Goal: Task Accomplishment & Management: Complete application form

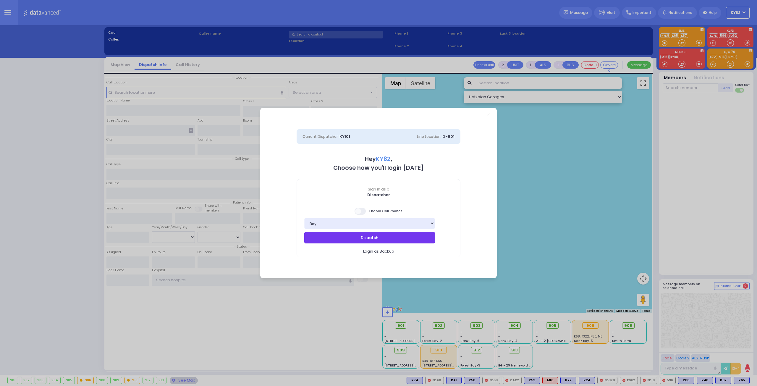
click at [348, 240] on button "Dispatch" at bounding box center [369, 237] width 131 height 11
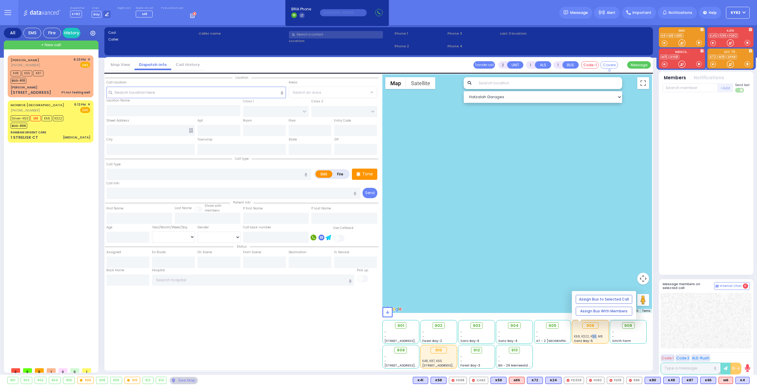
click at [592, 334] on span "K68, K322, K50, M8" at bounding box center [588, 336] width 29 height 4
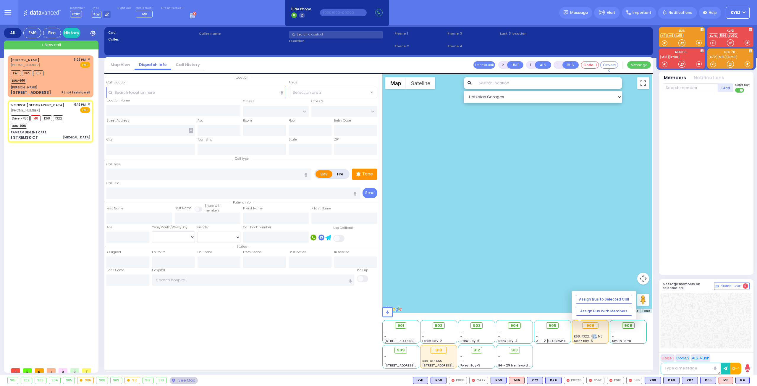
type input "6"
select select
type input "[MEDICAL_DATA]"
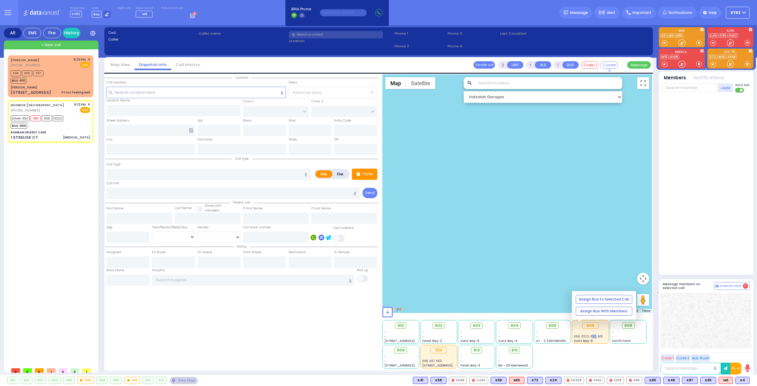
radio input "true"
type input "[MEDICAL_DATA]"
type input "Chany"
type input "[PERSON_NAME]"
type input "23"
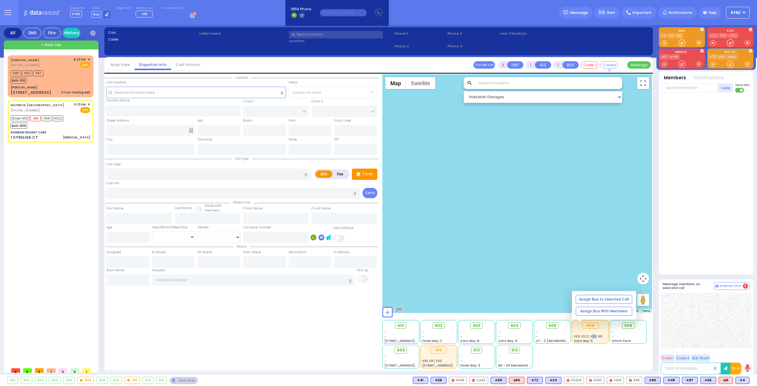
select select "Year"
select select "[DEMOGRAPHIC_DATA]"
type input "18:12"
type input "18:14"
type input "18:16"
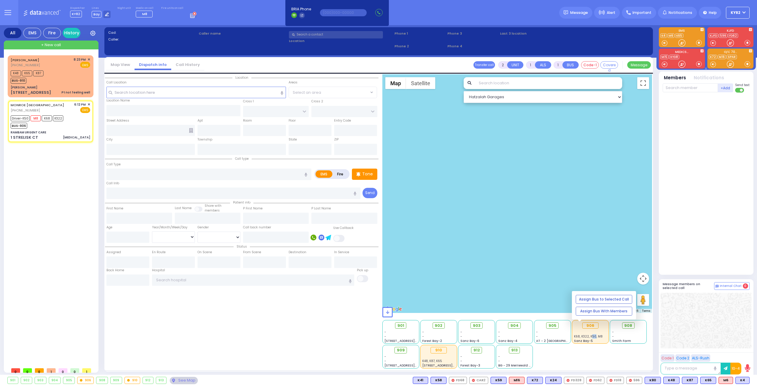
type input "19:00"
type input "19:40"
type input "20:20"
type input "[GEOGRAPHIC_DATA]"
type input "RAMBAM URGENT CARE"
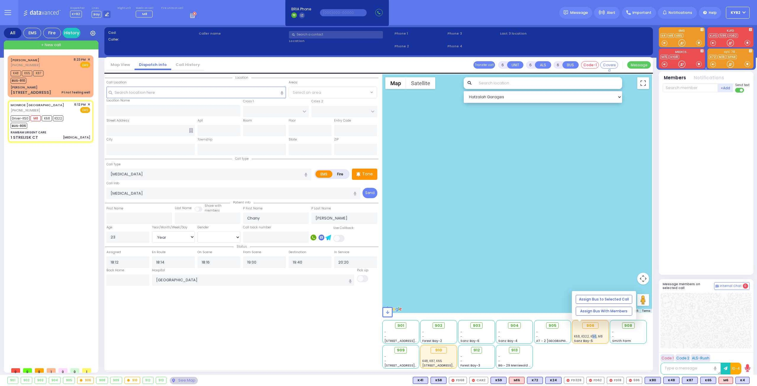
type input "FOREST RD"
type input "1 STRELISK CT"
type input "[PERSON_NAME]"
type input "[US_STATE]"
type input "10950"
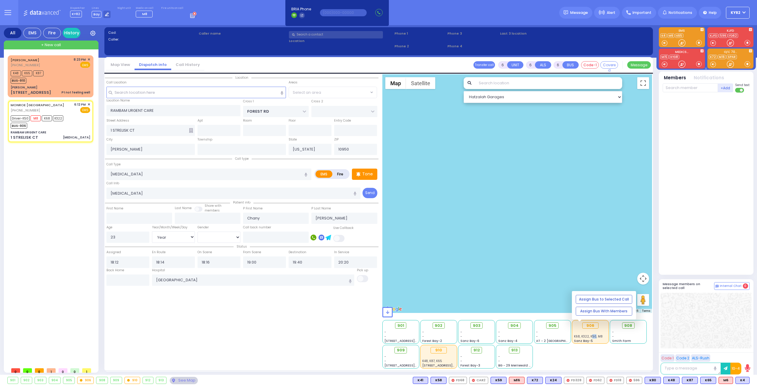
select select "MONROE"
select select "Hatzalah Garages"
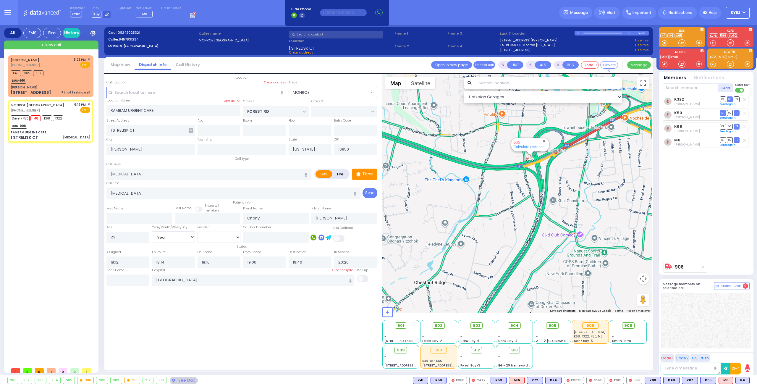
drag, startPoint x: 526, startPoint y: 213, endPoint x: 523, endPoint y: 222, distance: 9.5
click at [512, 227] on div "906 Calculate distance" at bounding box center [517, 193] width 270 height 239
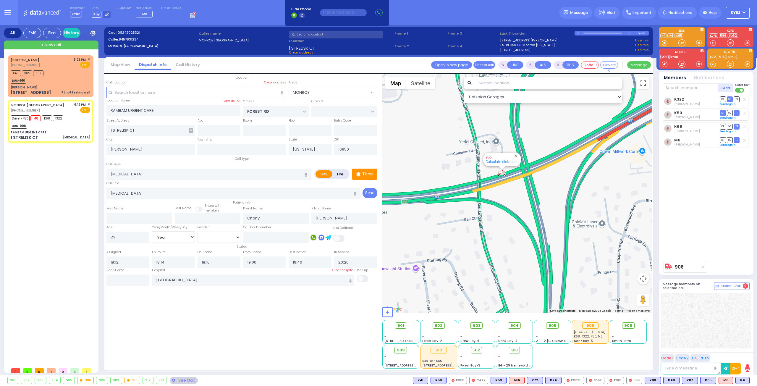
drag, startPoint x: 459, startPoint y: 190, endPoint x: 531, endPoint y: 235, distance: 84.4
click at [531, 235] on div "906 Calculate distance" at bounding box center [517, 193] width 270 height 239
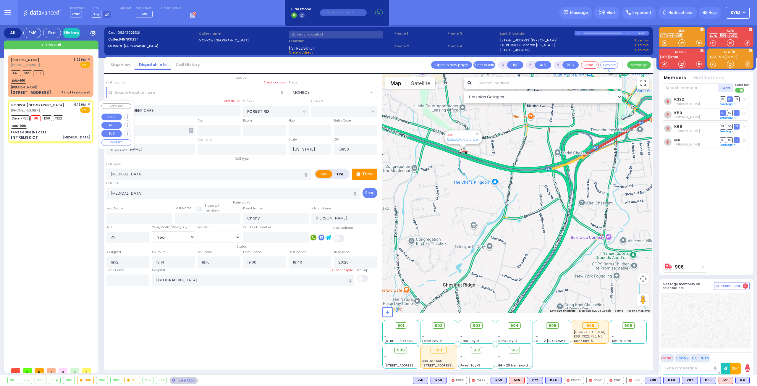
click at [84, 125] on div "Driver-K50 M8 K68 K322 BUS-906" at bounding box center [51, 121] width 80 height 15
select select
radio input "true"
select select "Year"
select select "[DEMOGRAPHIC_DATA]"
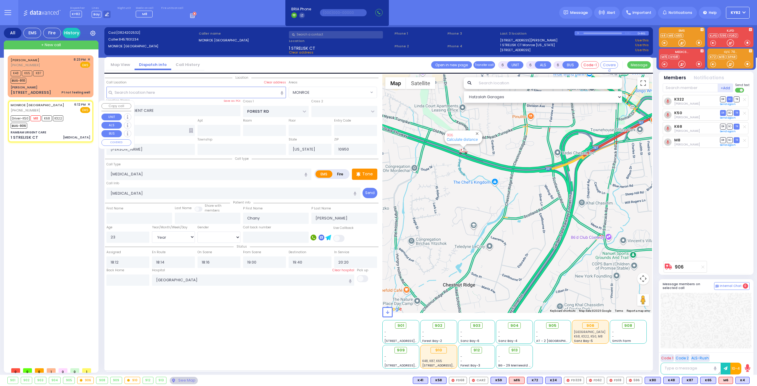
select select "MONROE"
select select "Hatzalah Garages"
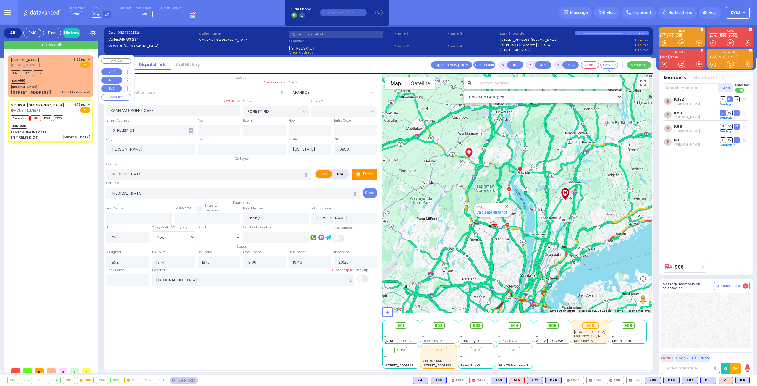
click at [81, 86] on div "[PERSON_NAME]" at bounding box center [51, 87] width 80 height 4
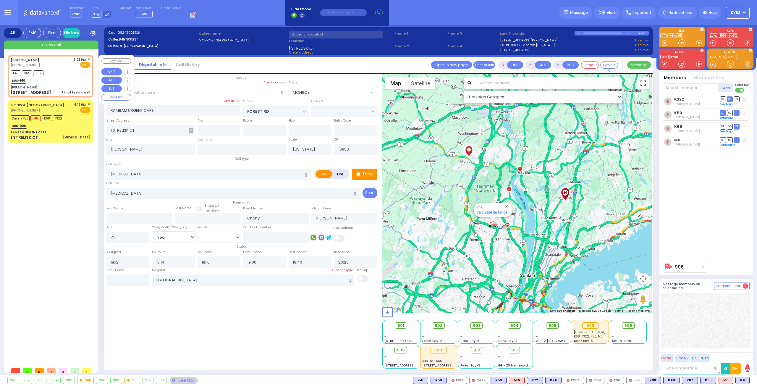
type input "1"
type input "0"
type input "1"
select select
type input "Pt not feeling well"
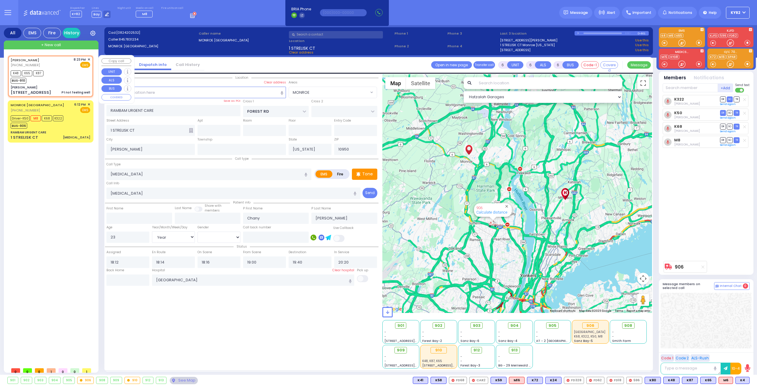
radio input "true"
type input "[PERSON_NAME]"
select select
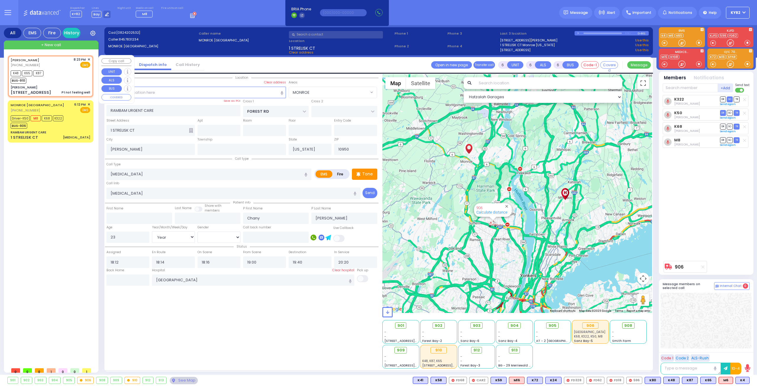
type input "20:23"
type input "20:24"
type input "[PERSON_NAME]"
type input "[GEOGRAPHIC_DATA]"
type input "[STREET_ADDRESS]"
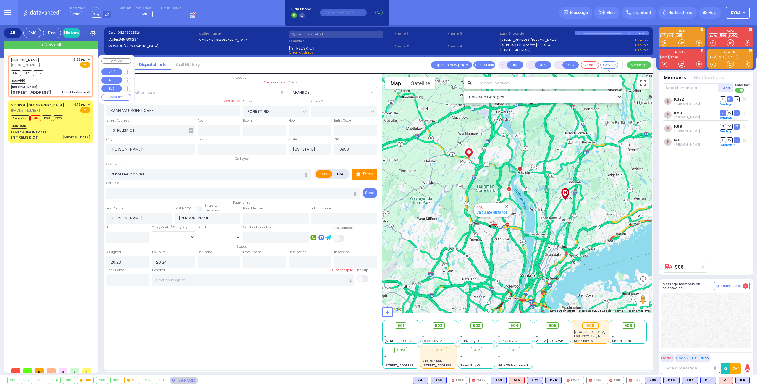
type input "011"
select select "Hatzalah Garages"
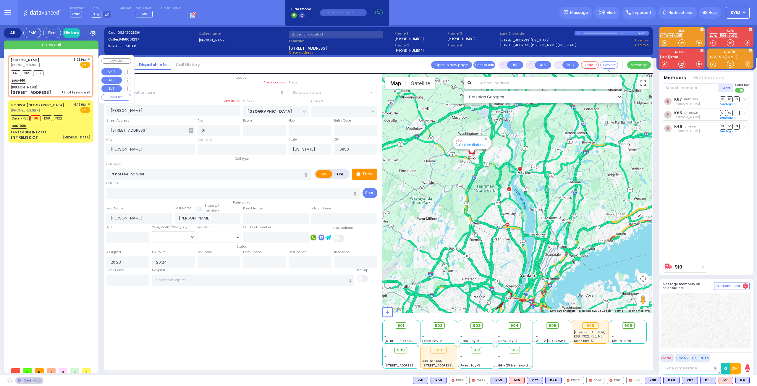
select select "SECTION 4"
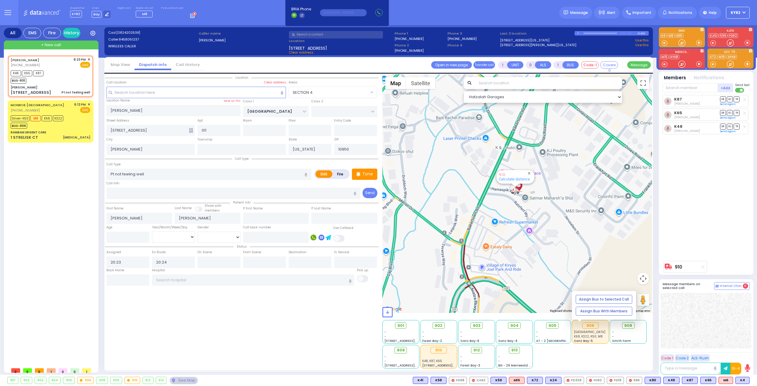
click at [593, 331] on span "[GEOGRAPHIC_DATA]" at bounding box center [589, 332] width 31 height 4
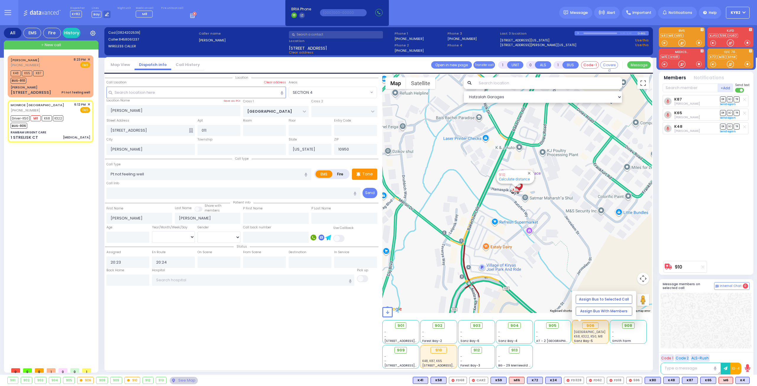
type input "6"
select select
type input "[MEDICAL_DATA]"
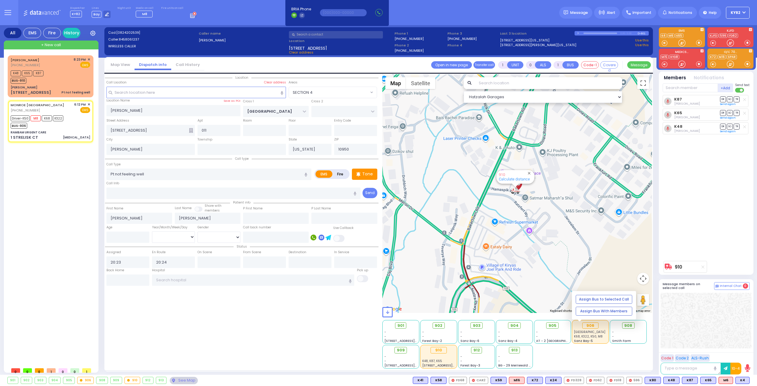
radio input "true"
type input "[MEDICAL_DATA]"
type input "Chany"
type input "[PERSON_NAME]"
type input "23"
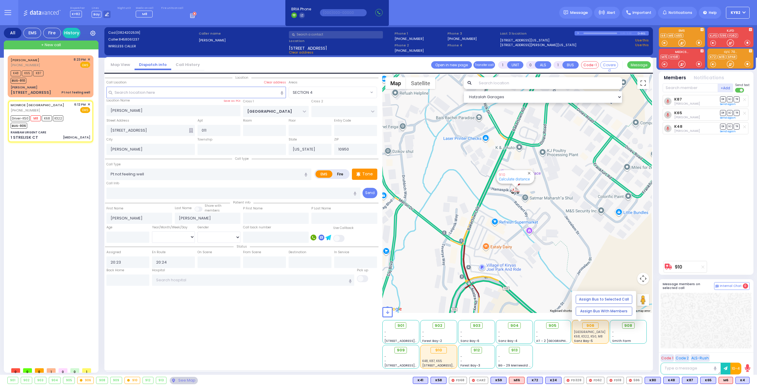
select select "Year"
select select "[DEMOGRAPHIC_DATA]"
type input "18:12"
type input "18:14"
type input "18:16"
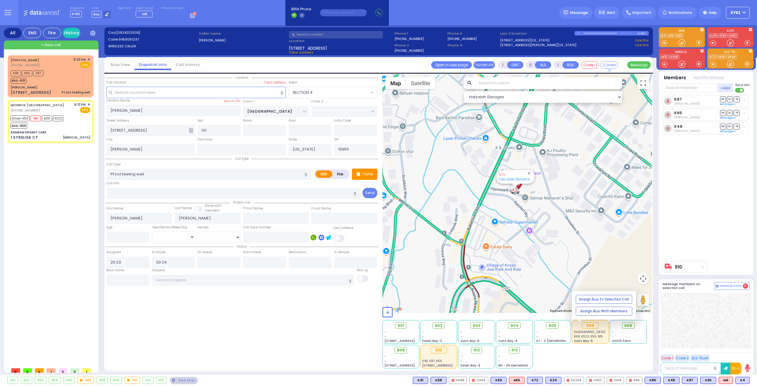
type input "19:00"
type input "19:40"
type input "20:20"
type input "[GEOGRAPHIC_DATA]"
type input "RAMBAM URGENT CARE"
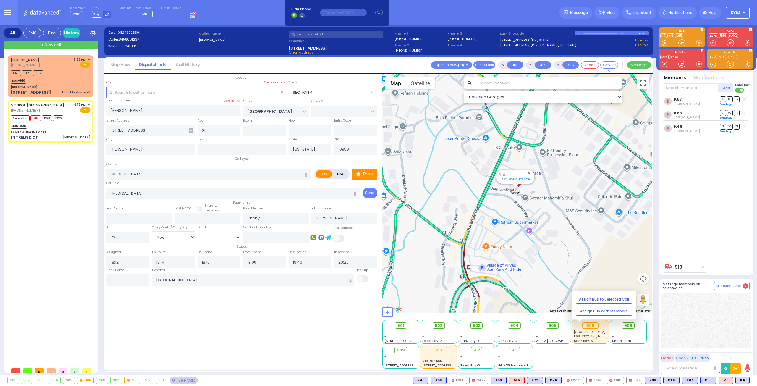
type input "FOREST RD"
type input "1 STRELISK CT"
select select "MONROE"
select select "Hatzalah Garages"
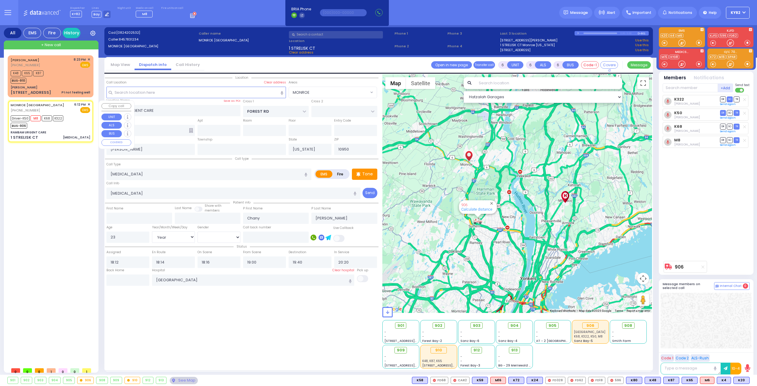
click at [67, 126] on div "Driver-K50 M8 K68 K322 BUS-906" at bounding box center [51, 121] width 80 height 15
select select
radio input "true"
select select "Year"
select select "[DEMOGRAPHIC_DATA]"
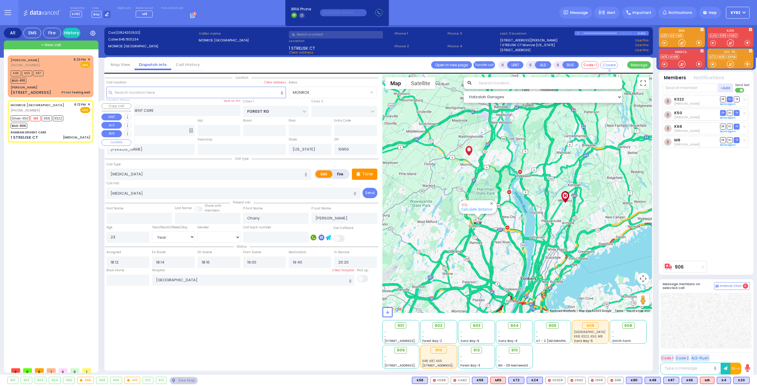
select select "Hatzalah Garages"
select select "MONROE"
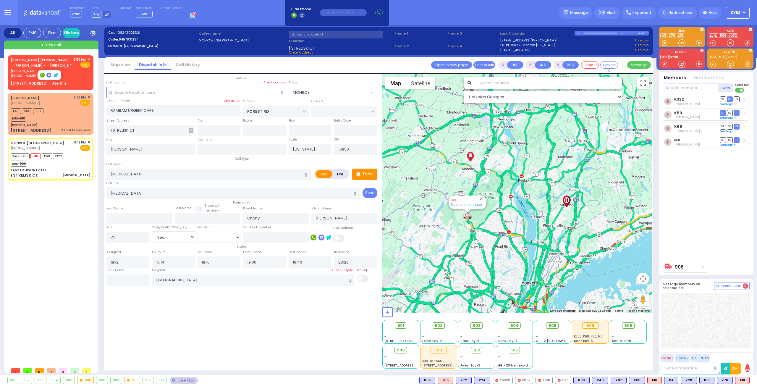
click at [41, 75] on icon at bounding box center [42, 75] width 5 height 5
type input "8457991348"
click at [89, 59] on span "✕" at bounding box center [89, 59] width 3 height 5
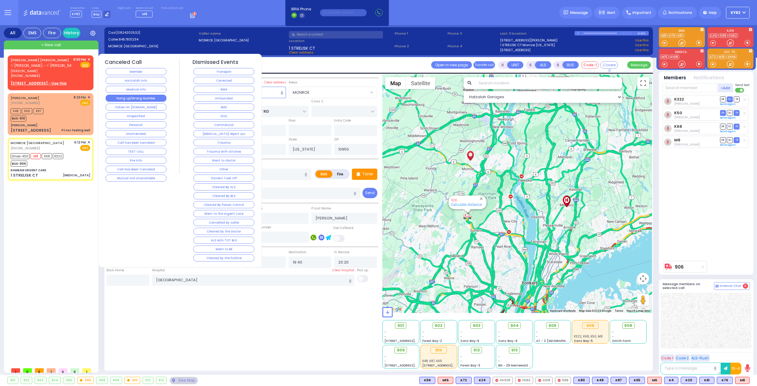
click at [141, 98] on button "Hang up/Wrong Number" at bounding box center [136, 98] width 61 height 7
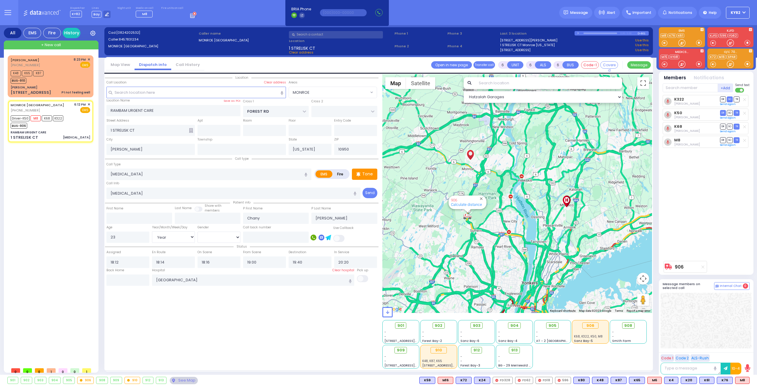
click at [681, 42] on div at bounding box center [681, 42] width 7 height 7
click at [337, 171] on label "Fire" at bounding box center [340, 173] width 17 height 7
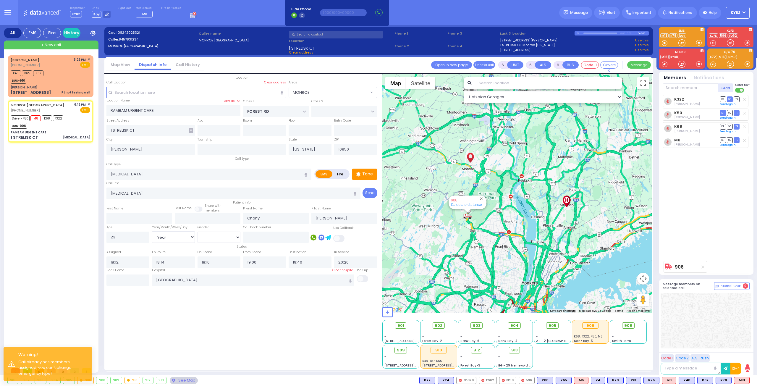
click at [338, 174] on label "Fire" at bounding box center [340, 173] width 17 height 7
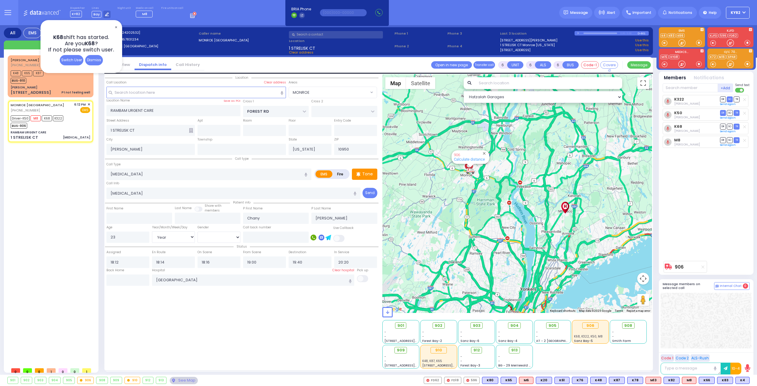
click at [116, 25] on span "✕" at bounding box center [116, 27] width 5 height 7
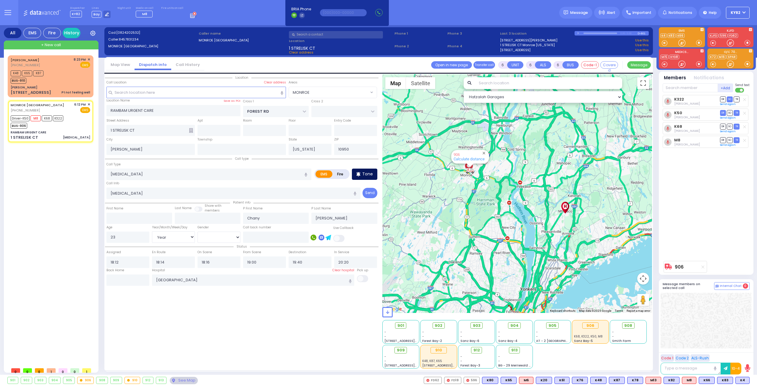
click at [364, 174] on p "Tone" at bounding box center [367, 174] width 11 height 6
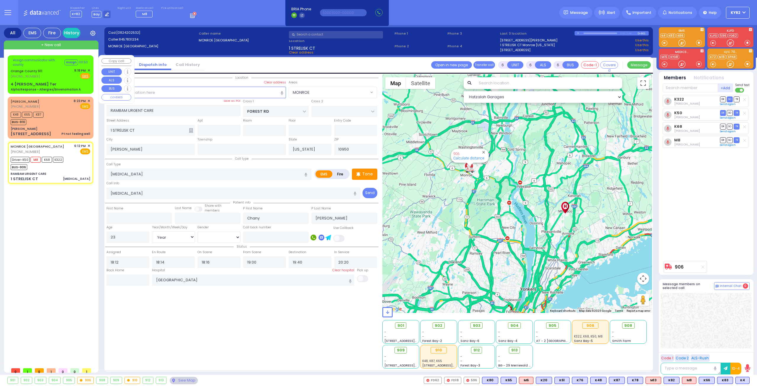
click at [59, 77] on div "Orange County 911 [PHONE_NUMBER] 9:18 PM ✕ Fire EMS" at bounding box center [51, 73] width 80 height 11
select select
type input "Alpha Response - Allergies/Envenomation A"
radio input "true"
type input "Nature: : Alpha Response - Allergies/Envenomation A Address: : [STREET_ADDRESS]…"
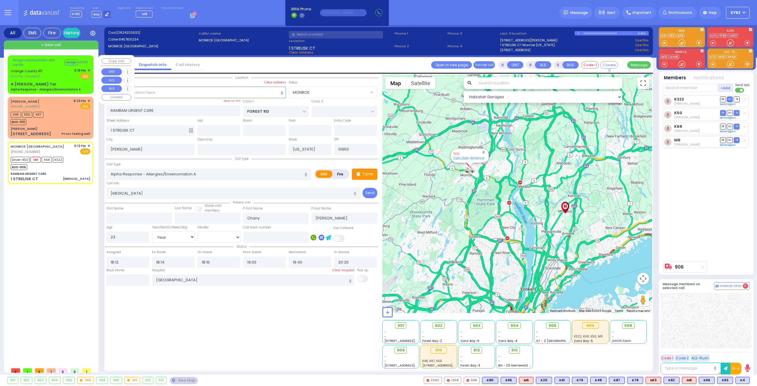
select select
type input "4 [PERSON_NAME] Ter"
type input "Monroe"
select select "Hatzalah Garages"
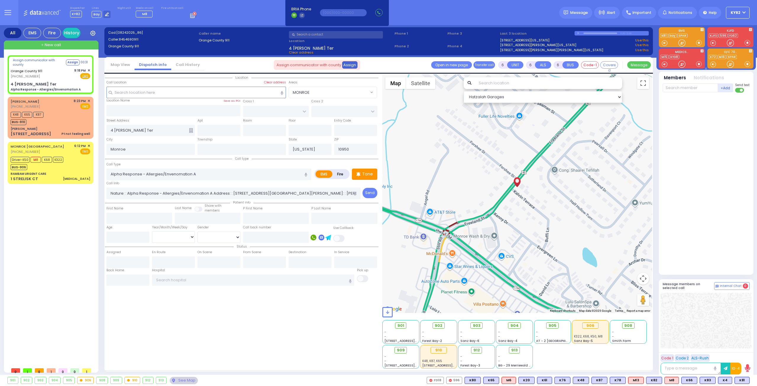
click at [345, 65] on button "Assign" at bounding box center [350, 64] width 16 height 7
click at [349, 64] on button "Assign" at bounding box center [350, 64] width 16 height 7
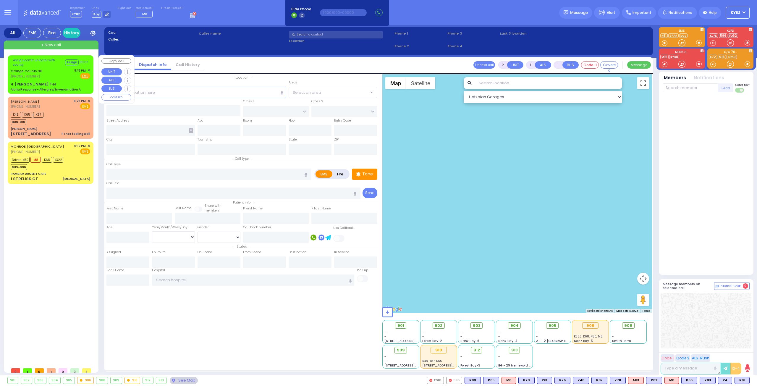
click at [60, 78] on div "Assign communicator with county Assign 00:07 Orange County 911 (845) 469-0911 9…" at bounding box center [50, 74] width 83 height 36
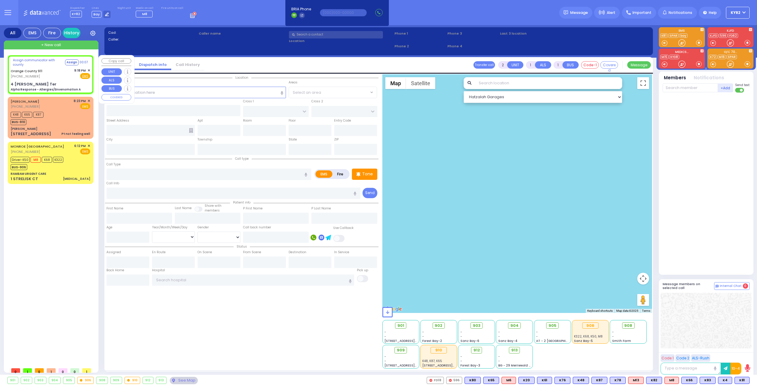
type input "6"
select select
type input "Alpha Response - Allergies/Envenomation A"
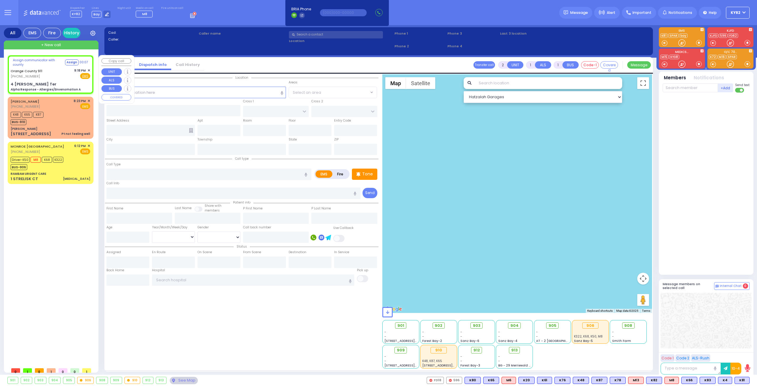
radio input "true"
type input "Nature: : Alpha Response - Allergies/Envenomation A Address: : [STREET_ADDRESS]…"
select select
type input "4 [PERSON_NAME] Ter"
type input "Monroe"
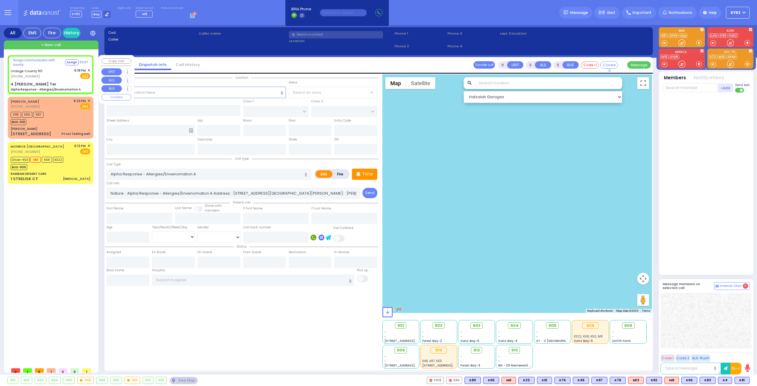
type input "[US_STATE]"
type input "10950"
select select "Hatzalah Garages"
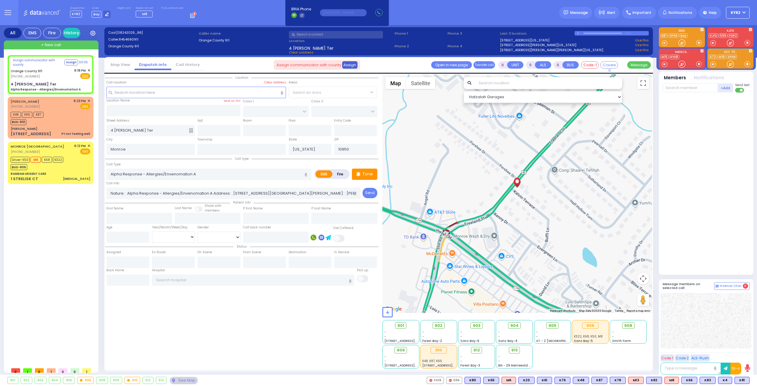
click at [344, 65] on button "Assign" at bounding box center [350, 64] width 16 height 7
click at [347, 64] on button "Assign" at bounding box center [350, 64] width 16 height 7
drag, startPoint x: 347, startPoint y: 64, endPoint x: 366, endPoint y: 67, distance: 18.6
click at [350, 66] on button "Assign" at bounding box center [350, 64] width 16 height 7
click at [692, 88] on input "text" at bounding box center [690, 87] width 55 height 9
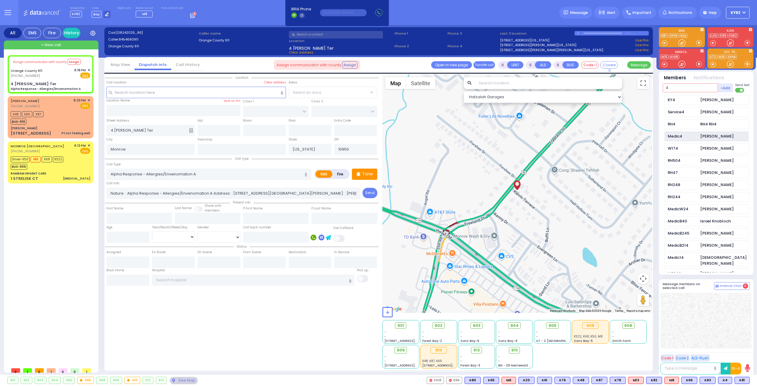
type input "4"
click at [691, 136] on div "Medic4" at bounding box center [683, 136] width 30 height 6
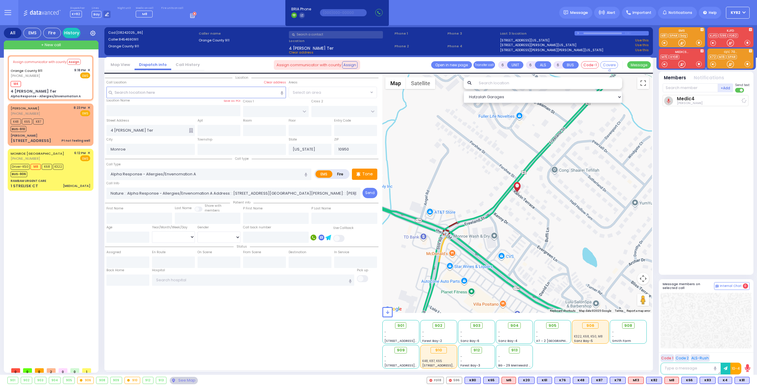
select select
radio input "true"
select select
type input "21:20"
select select "Hatzalah Garages"
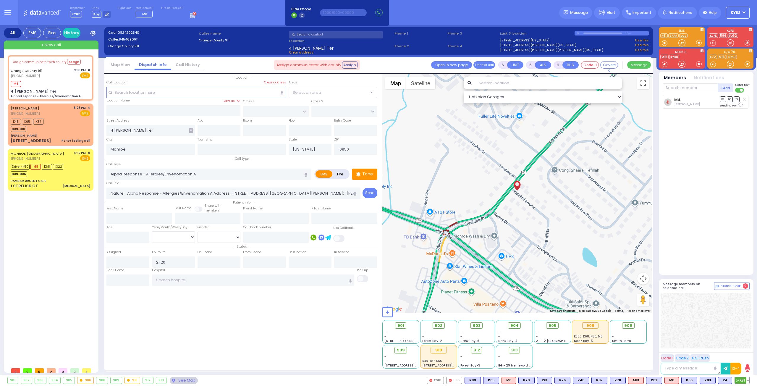
click at [741, 381] on span "K81" at bounding box center [742, 380] width 14 height 7
select select
radio input "true"
select select
select select "Hatzalah Garages"
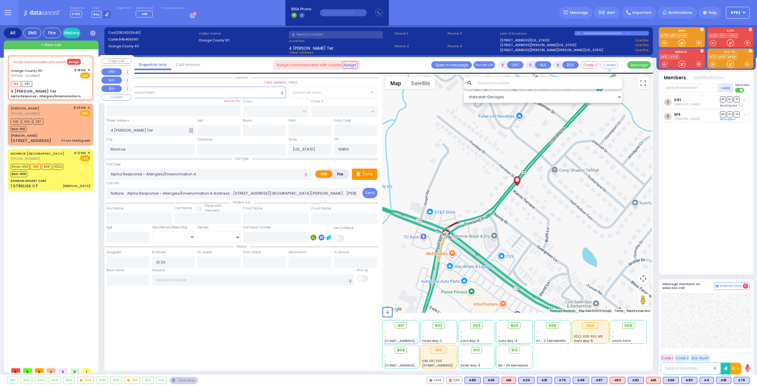
click at [70, 59] on button "Assign" at bounding box center [74, 62] width 14 height 6
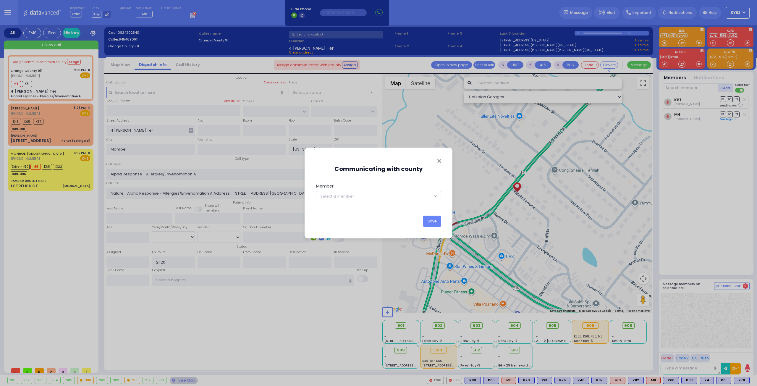
click at [350, 194] on span "Select a member" at bounding box center [337, 196] width 34 height 6
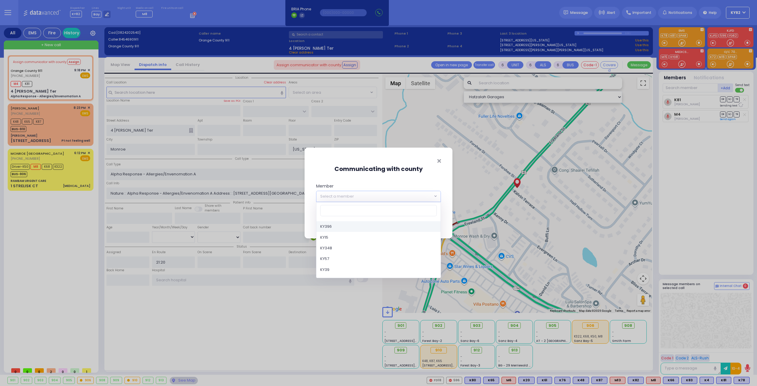
type input "4"
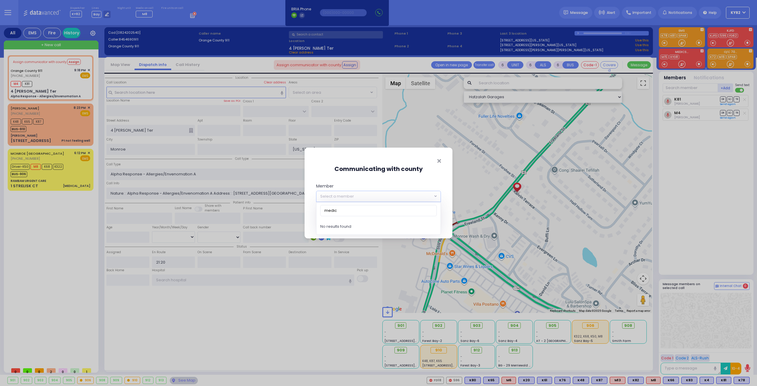
type input "medic 4"
click at [384, 210] on input "medic 4" at bounding box center [378, 210] width 117 height 11
click at [333, 211] on input "medic 4" at bounding box center [378, 210] width 117 height 11
drag, startPoint x: 338, startPoint y: 203, endPoint x: 241, endPoint y: 221, distance: 98.4
click at [225, 222] on body "Dashboard Home" at bounding box center [378, 193] width 757 height 386
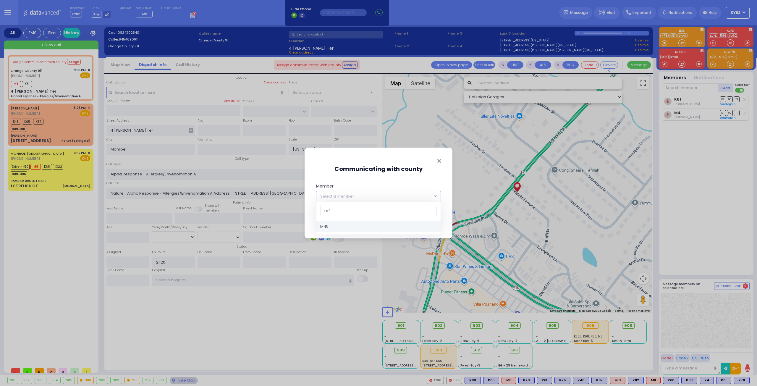
type input "m"
type input "medic4"
select select "Medic4"
click at [436, 220] on button "Save" at bounding box center [432, 221] width 18 height 11
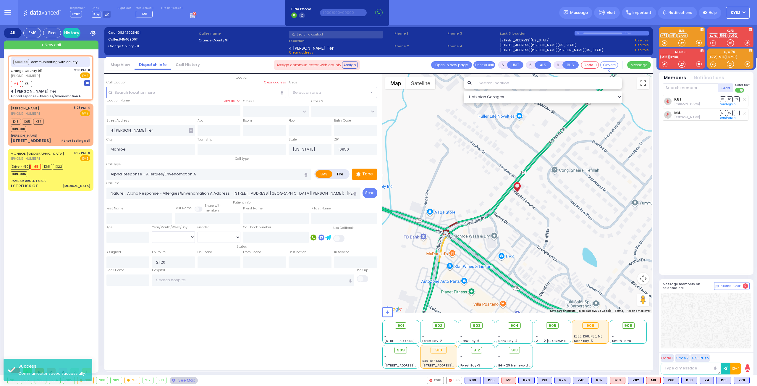
select select
radio input "true"
select select
select select "Hatzalah Garages"
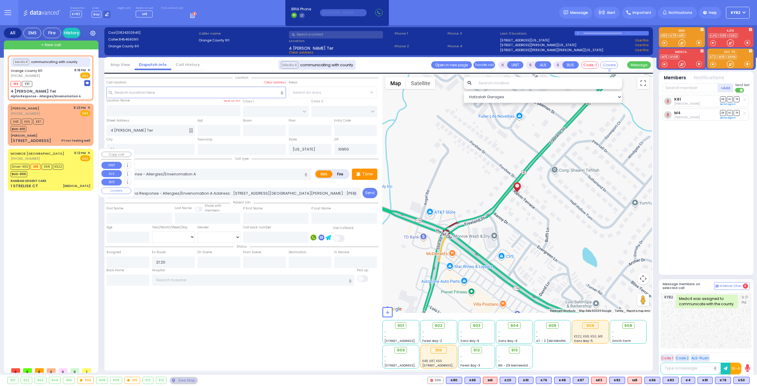
click at [68, 180] on div "RAMBAM URGENT CARE" at bounding box center [51, 181] width 80 height 4
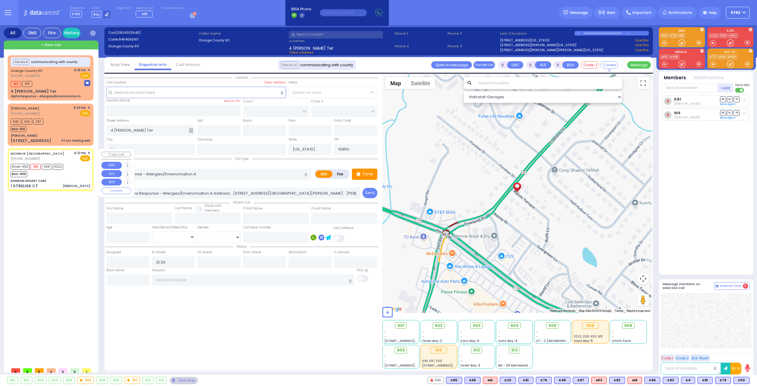
select select
type input "[MEDICAL_DATA]"
radio input "true"
type input "[MEDICAL_DATA]"
type input "Chany"
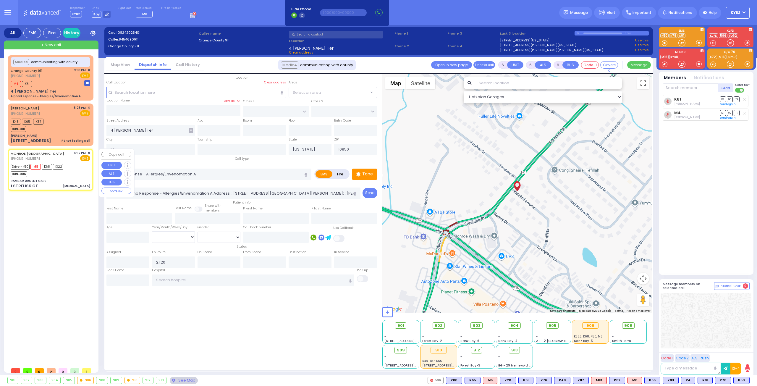
type input "[PERSON_NAME]"
type input "23"
select select "Year"
select select "[DEMOGRAPHIC_DATA]"
type input "18:12"
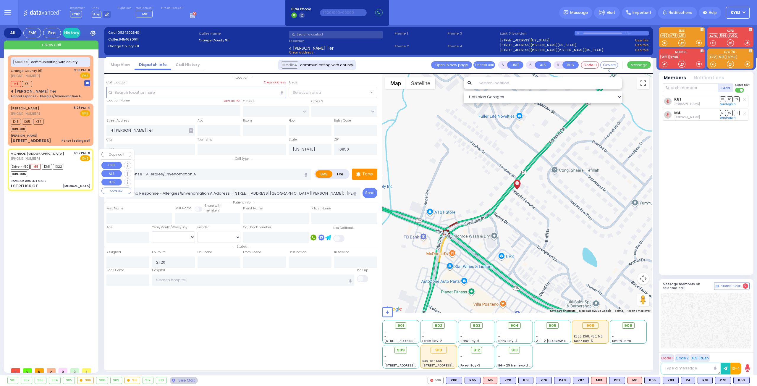
type input "18:14"
type input "18:16"
type input "19:00"
type input "19:40"
type input "20:20"
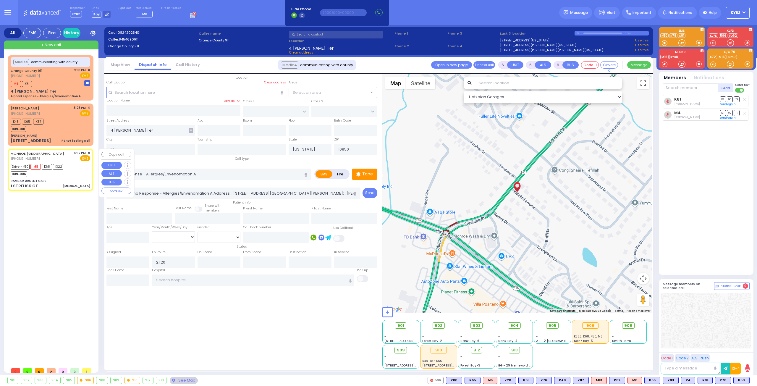
type input "[GEOGRAPHIC_DATA]"
type input "RAMBAM URGENT CARE"
type input "FOREST RD"
type input "1 STRELISK CT"
type input "[PERSON_NAME]"
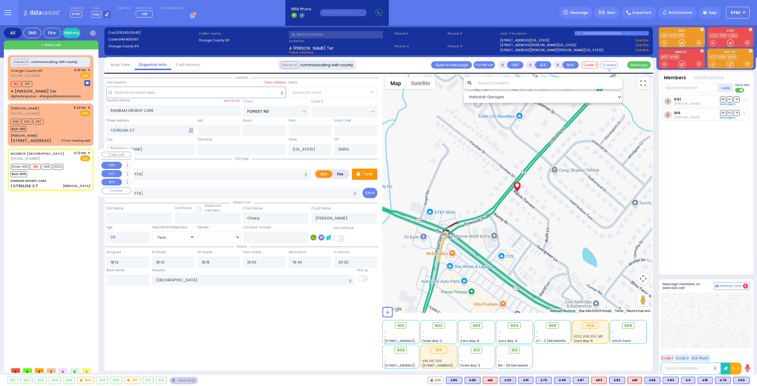
select select "MONROE"
select select "Hatzalah Garages"
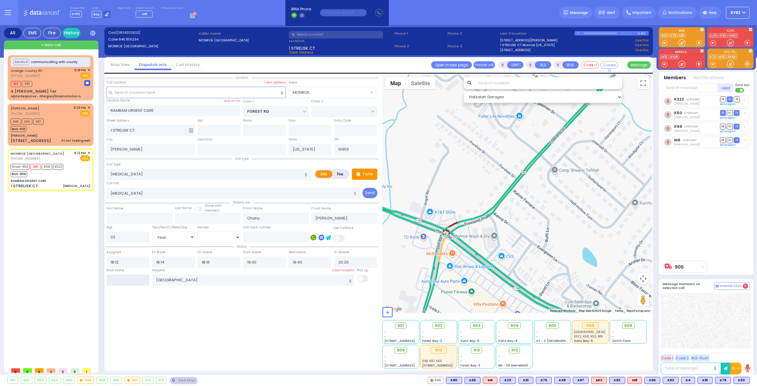
click at [137, 279] on input "text" at bounding box center [127, 279] width 43 height 11
type input "21:26"
click at [137, 279] on input "21:26" at bounding box center [127, 279] width 43 height 11
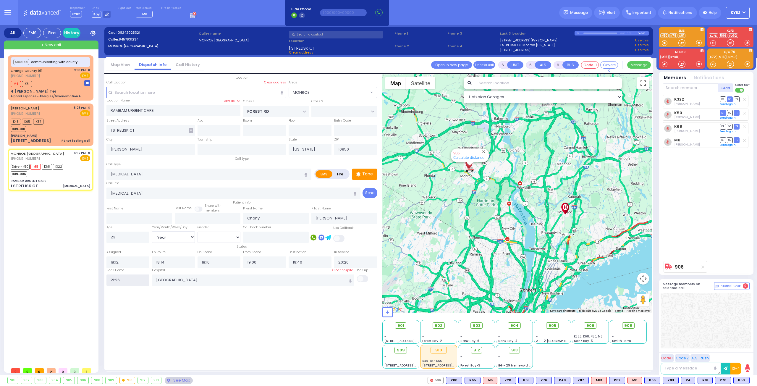
select select
radio input "true"
select select
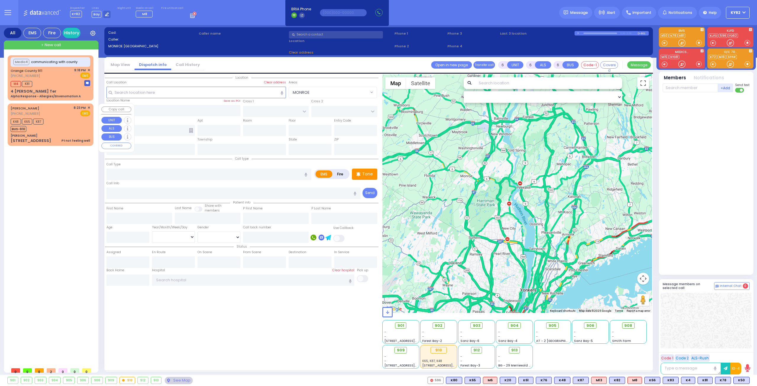
click at [41, 114] on div "[PHONE_NUMBER]" at bounding box center [26, 113] width 31 height 5
type input "1"
type input "0"
type input "1"
select select
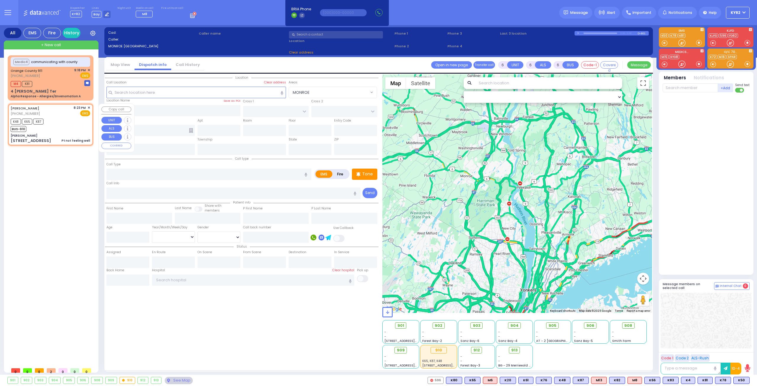
type input "Pt not feeling well"
radio input "true"
type input "[PERSON_NAME]"
select select
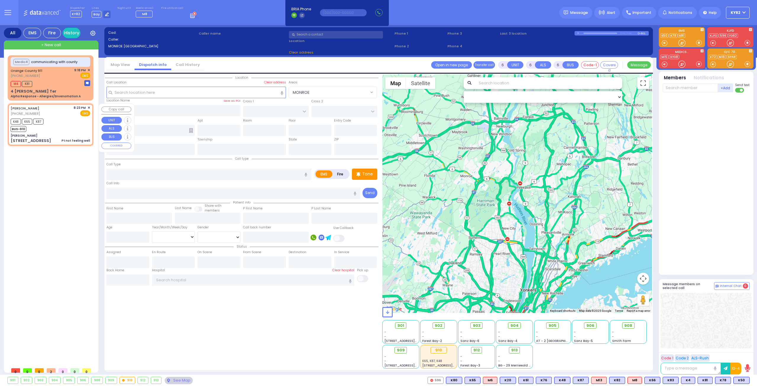
type input "20:23"
type input "20:24"
type input "[PERSON_NAME]"
type input "[GEOGRAPHIC_DATA]"
type input "[STREET_ADDRESS]"
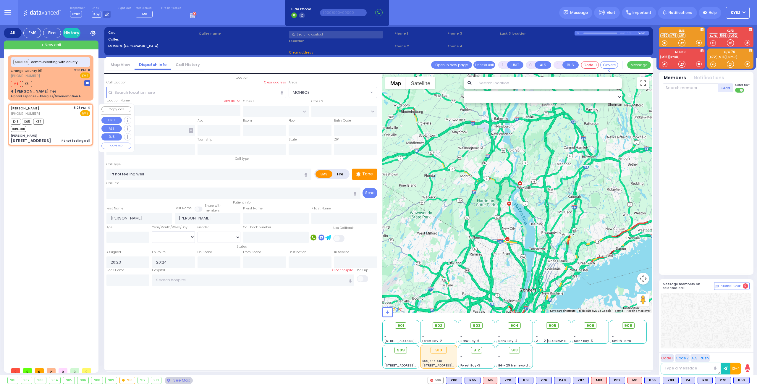
type input "011"
type input "[PERSON_NAME]"
type input "[US_STATE]"
type input "10950"
select select "SECTION 4"
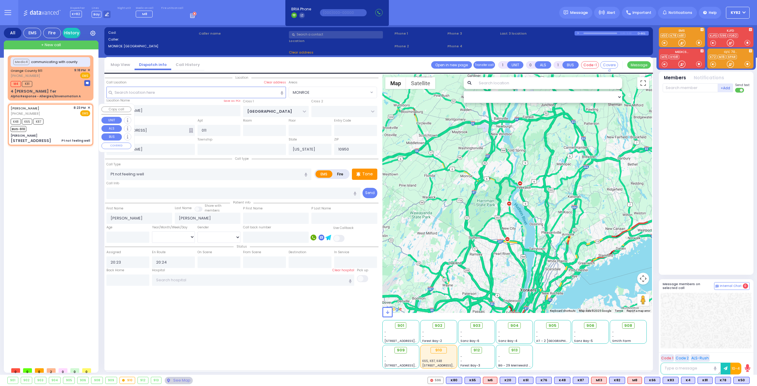
select select "Hatzalah Garages"
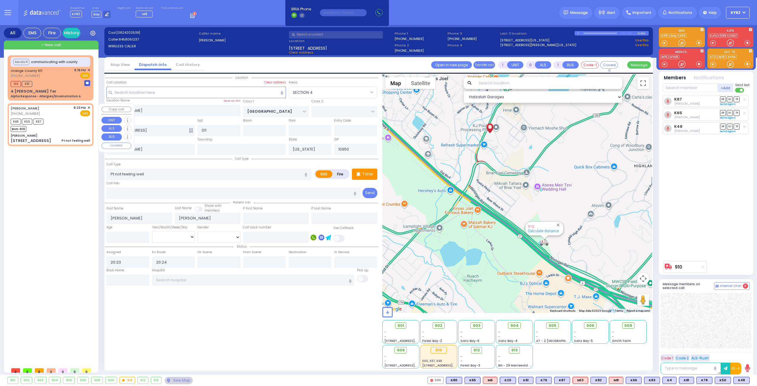
click at [90, 107] on div "MOSHE JOSHUA JACOBOWITZ (845) 806-1237 8:23 PM ✕ EMS K48" at bounding box center [50, 124] width 83 height 40
select select
radio input "true"
select select
select select "SECTION 4"
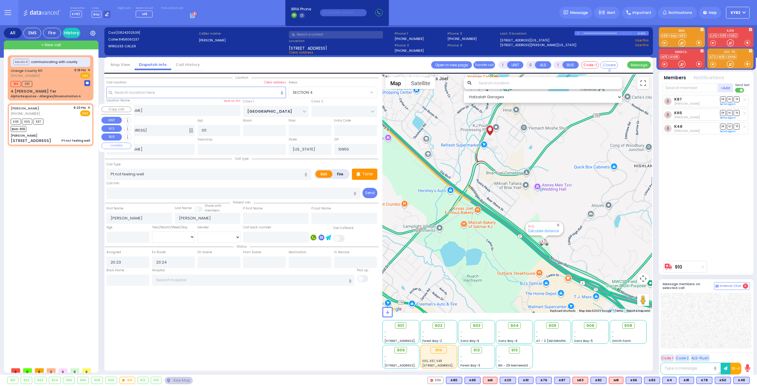
select select "Hatzalah Garages"
click at [87, 107] on div "8:23 PM ✕" at bounding box center [82, 107] width 17 height 5
select select
radio input "true"
select select
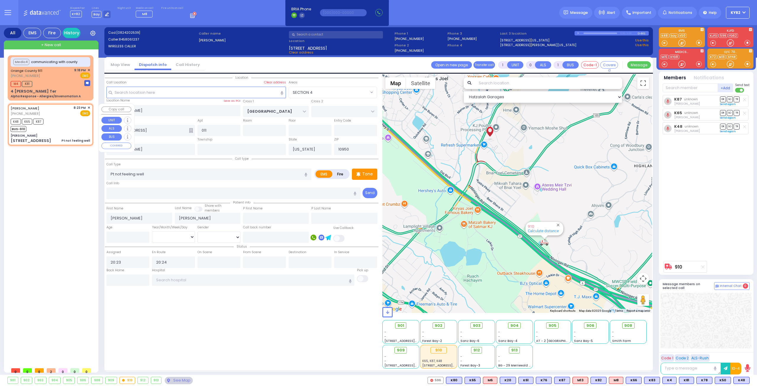
select select "SECTION 4"
select select "Hatzalah Garages"
click at [89, 107] on span "✕" at bounding box center [89, 107] width 3 height 5
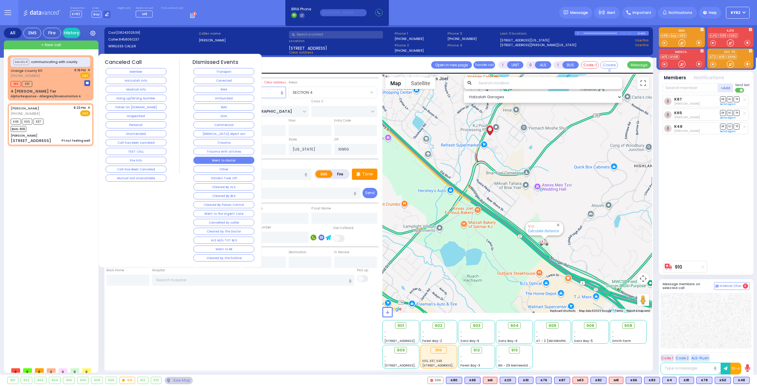
click at [216, 157] on button "Went to doctor" at bounding box center [223, 160] width 61 height 7
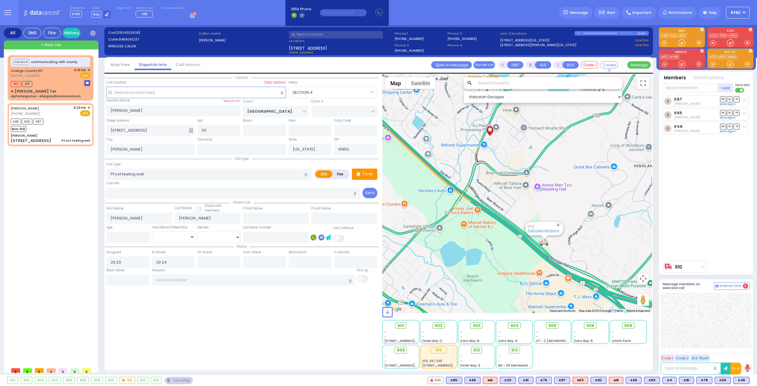
select select
radio input "true"
select select
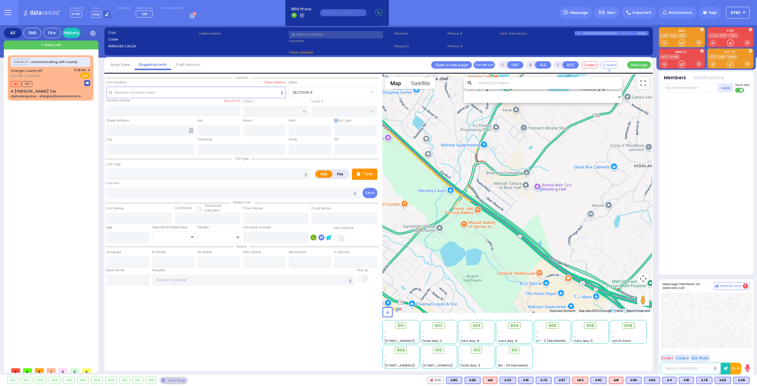
click at [336, 117] on div "Entry Code" at bounding box center [356, 126] width 46 height 19
drag, startPoint x: 335, startPoint y: 117, endPoint x: 77, endPoint y: 124, distance: 258.6
click at [77, 124] on div "Medic4 communicating with county Orange County 911 (845) 469-0911" at bounding box center [52, 209] width 88 height 309
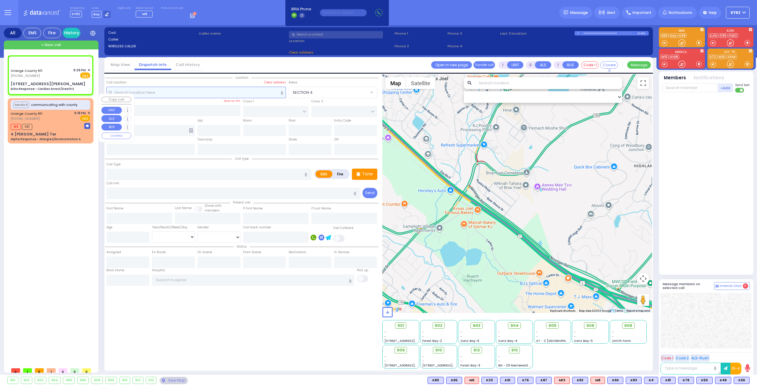
type input "6"
select select
type input "Echo Response - Cardiac Arrest/Death E"
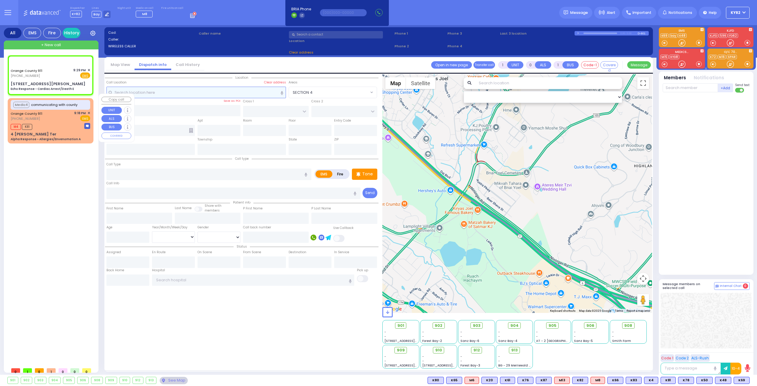
radio input "true"
type input "Nature: : Echo Response - Cardiac Arrest/Death E Address: : 6 Boyd Rd, 10950 Cr…"
select select
select select "Hatzalah Garages"
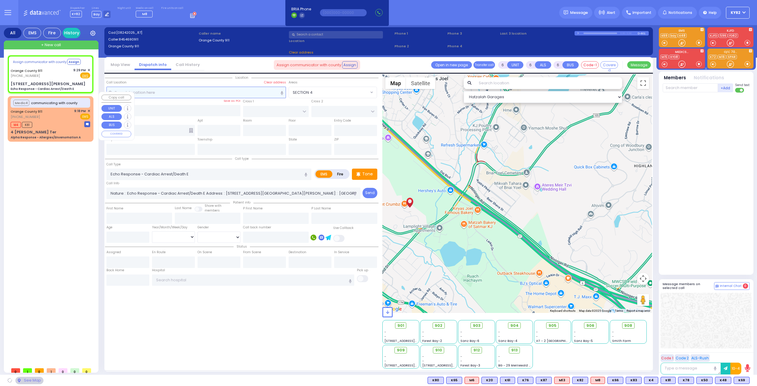
select select
radio input "true"
select select
select select "Hatzalah Garages"
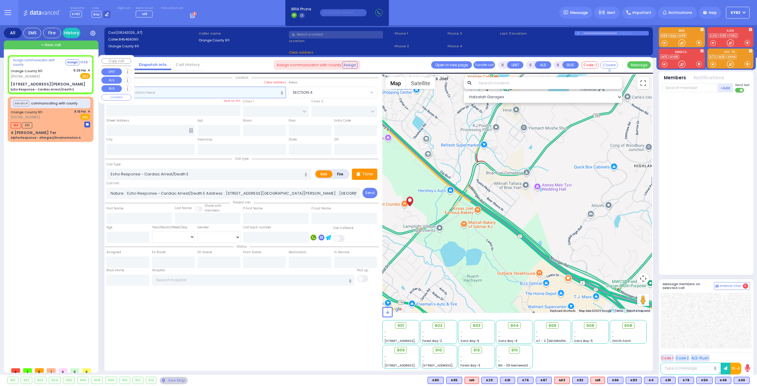
type input "6 Boyd Rd"
type input "Monroe"
type input "[US_STATE]"
type input "10950"
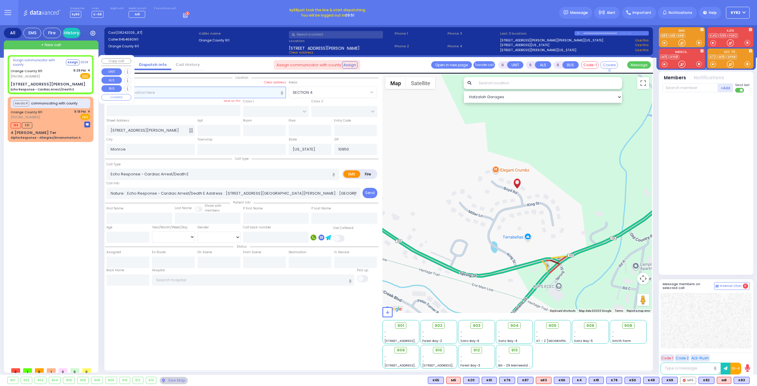
select select
radio input "true"
select select
type input "21:30"
select select "Hatzalah Garages"
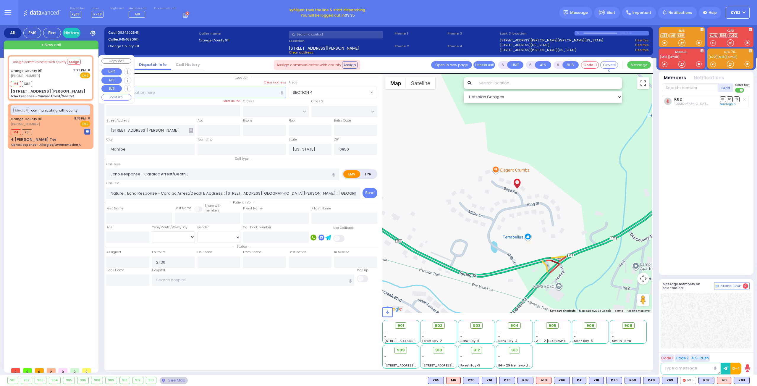
select select
radio input "true"
select select
select select "Hatzalah Garages"
select select
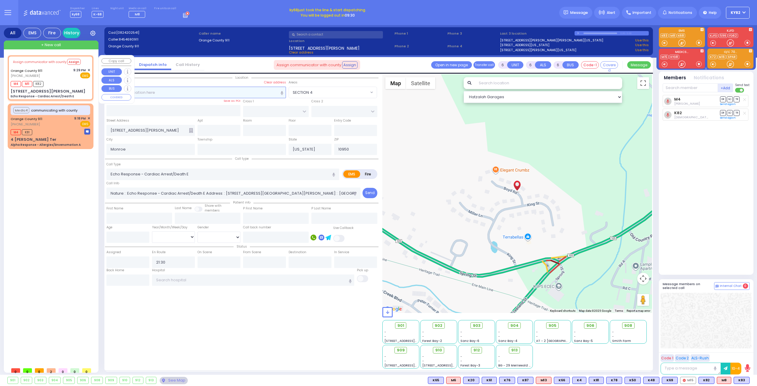
radio input "true"
select select
select select "Hatzalah Garages"
select select
radio input "true"
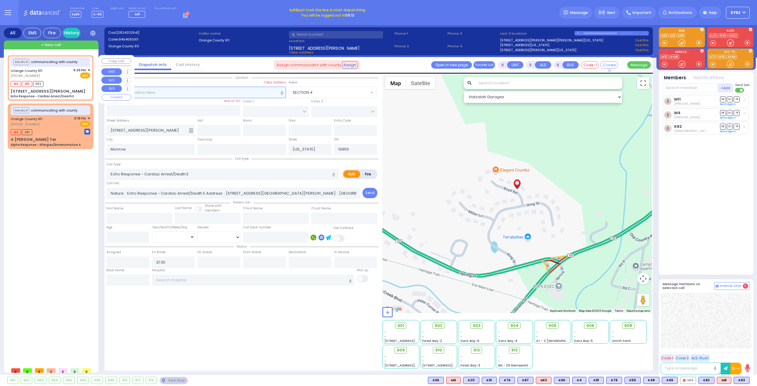
select select
select select "Hatzalah Garages"
